Goal: Task Accomplishment & Management: Use online tool/utility

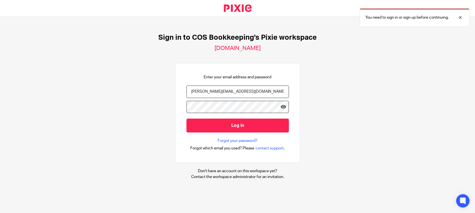
type input "[PERSON_NAME][EMAIL_ADDRESS][DOMAIN_NAME]"
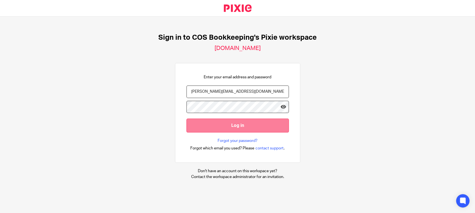
click at [210, 127] on input "Log in" at bounding box center [237, 126] width 102 height 14
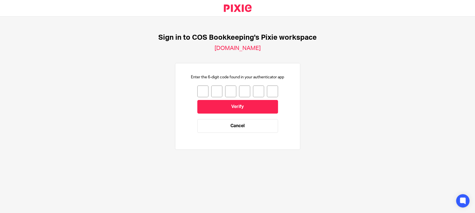
drag, startPoint x: 196, startPoint y: 94, endPoint x: 197, endPoint y: 89, distance: 5.4
click at [197, 92] on input "number" at bounding box center [202, 92] width 11 height 12
type input "2"
type input "1"
type input "5"
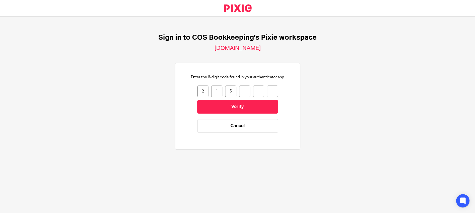
type input "2"
type input "4"
type input "7"
click at [229, 112] on input "Verify" at bounding box center [237, 107] width 81 height 14
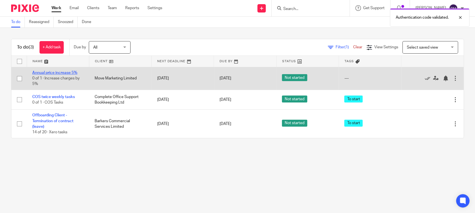
click at [37, 74] on link "Annual price increase 5%" at bounding box center [54, 73] width 45 height 4
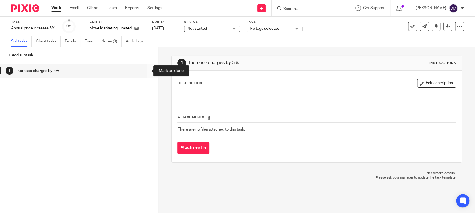
click at [146, 71] on input "submit" at bounding box center [79, 71] width 158 height 14
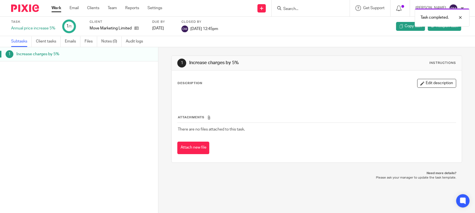
click at [58, 9] on link "Work" at bounding box center [56, 8] width 10 height 6
